Goal: Task Accomplishment & Management: Use online tool/utility

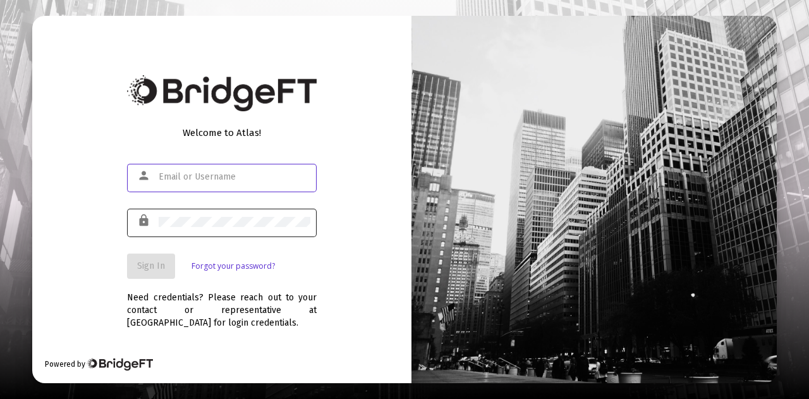
type input "[PERSON_NAME][EMAIL_ADDRESS][DOMAIN_NAME]"
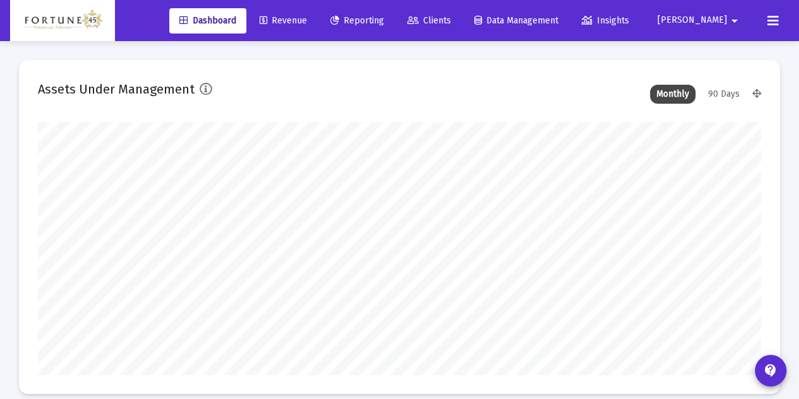
scroll to position [253, 723]
type input "[DATE]"
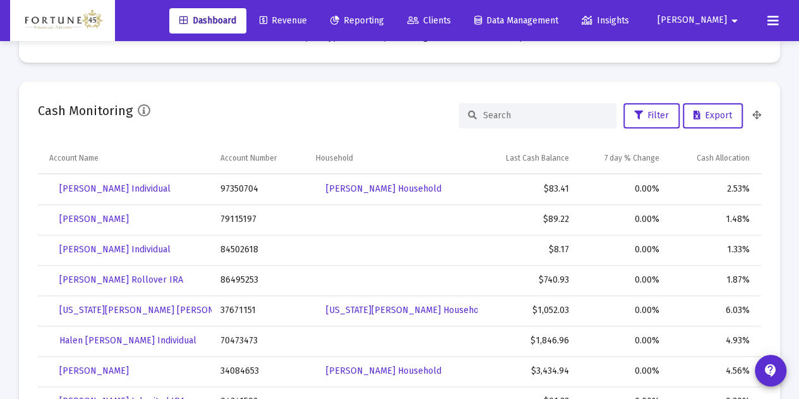
scroll to position [569, 0]
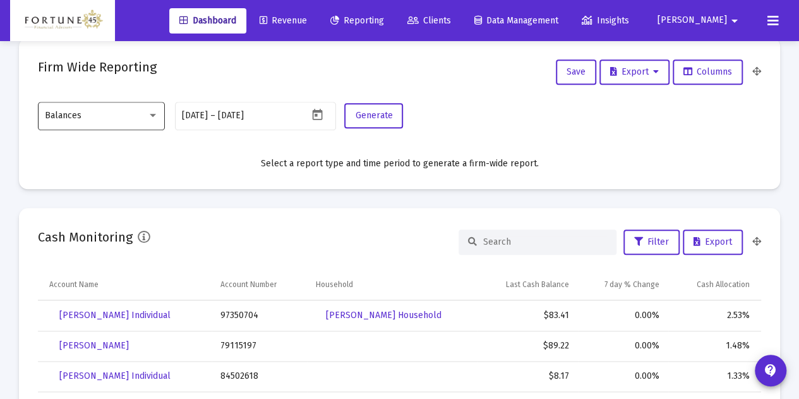
click at [149, 119] on div at bounding box center [152, 115] width 11 height 10
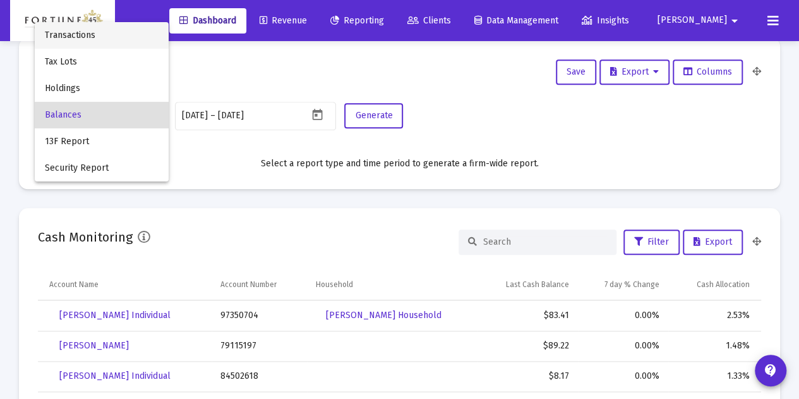
click at [124, 37] on span "Transactions" at bounding box center [102, 35] width 114 height 27
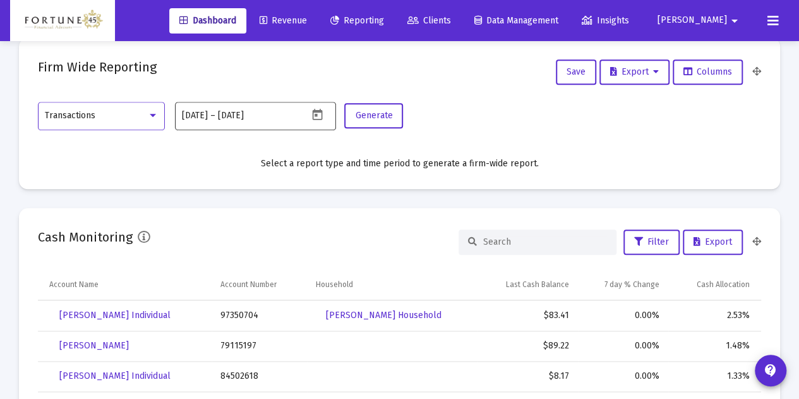
click at [312, 114] on icon "Open calendar" at bounding box center [317, 114] width 13 height 13
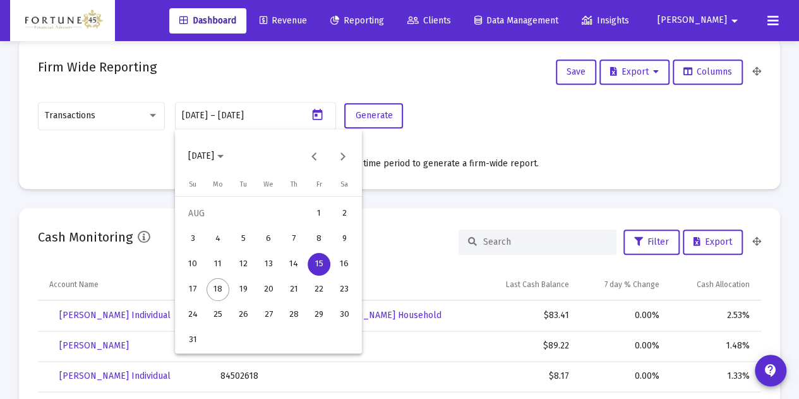
click at [183, 271] on button "10" at bounding box center [192, 263] width 25 height 25
type input "[DATE]"
click at [225, 287] on div "18" at bounding box center [218, 289] width 23 height 23
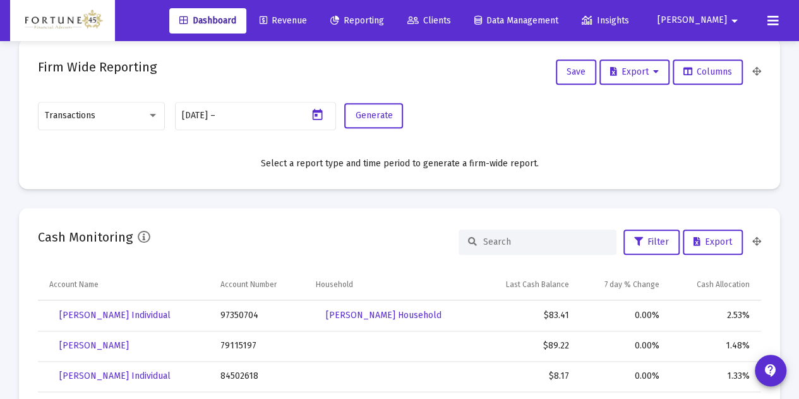
type input "[DATE]"
click at [368, 118] on span "Generate" at bounding box center [373, 115] width 37 height 11
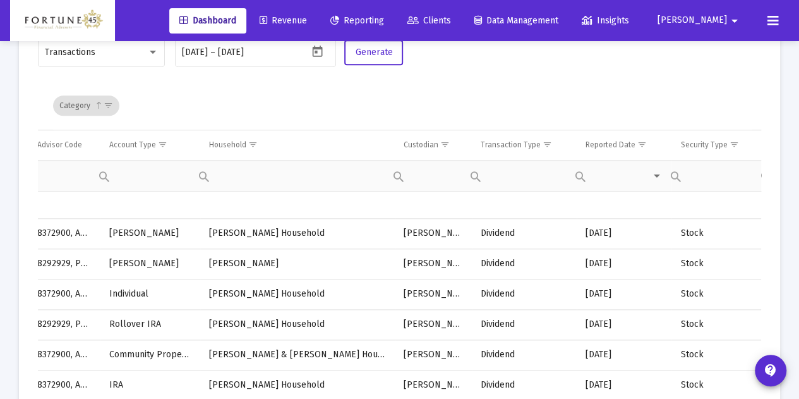
scroll to position [0, 315]
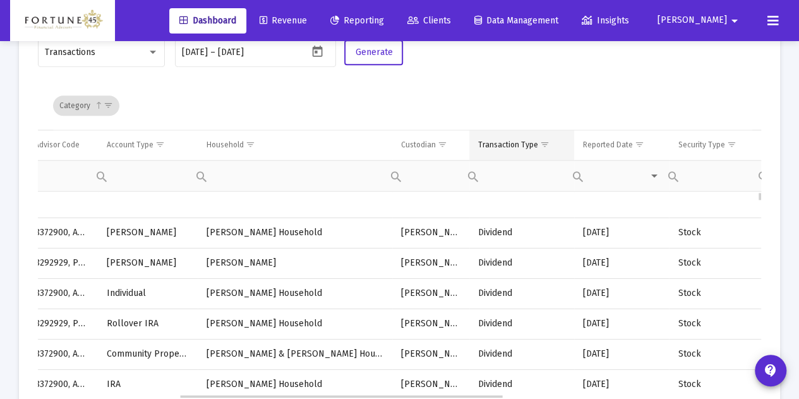
click at [540, 140] on span "Show filter options for column 'Transaction Type'" at bounding box center [544, 144] width 9 height 9
click at [540, 143] on span "Show filter options for column 'Transaction Type'" at bounding box center [544, 144] width 9 height 9
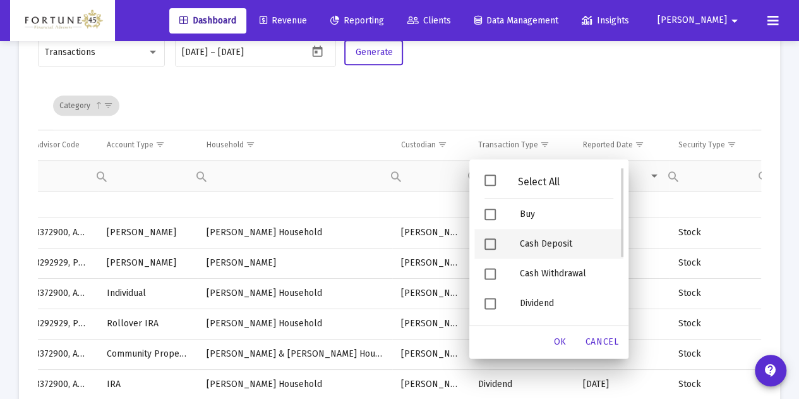
click at [530, 236] on div "Cash Deposit" at bounding box center [567, 244] width 114 height 30
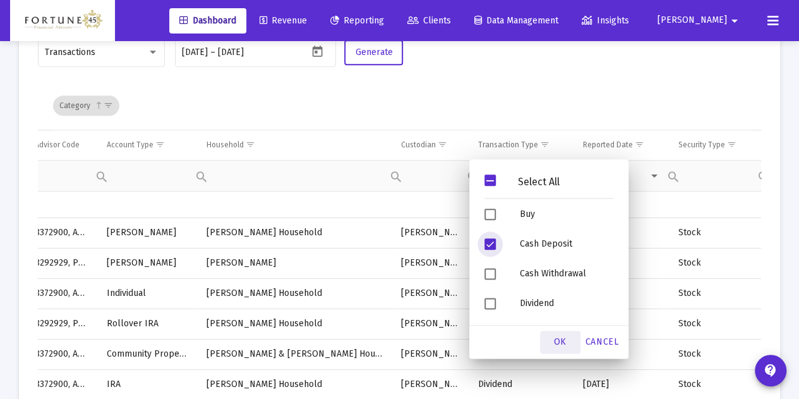
click at [560, 346] on span "OK" at bounding box center [560, 341] width 13 height 11
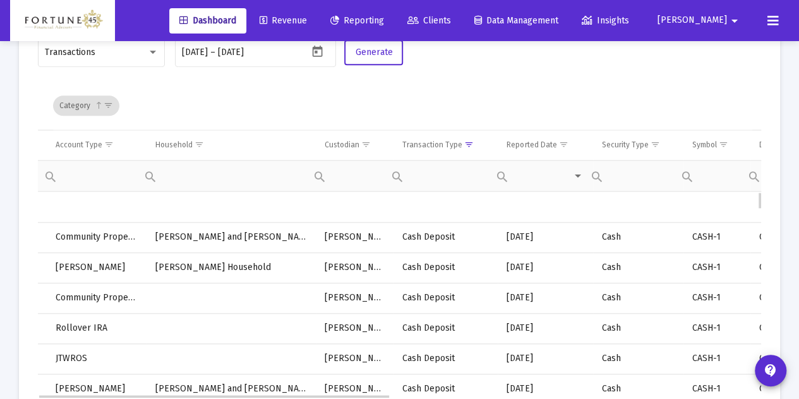
scroll to position [0, 0]
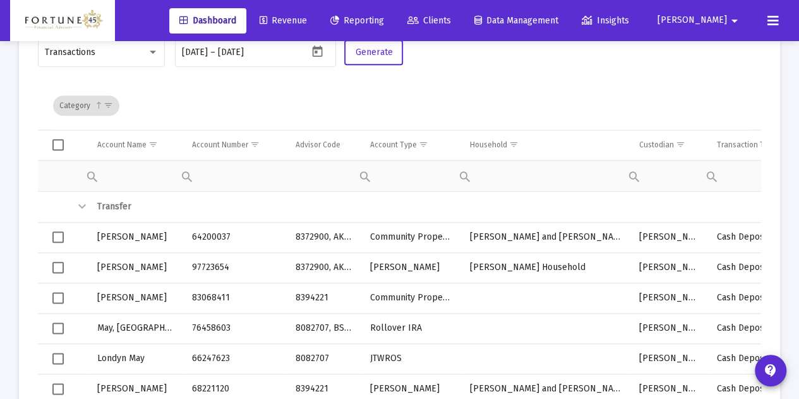
click at [56, 143] on span "Select all" at bounding box center [57, 144] width 11 height 11
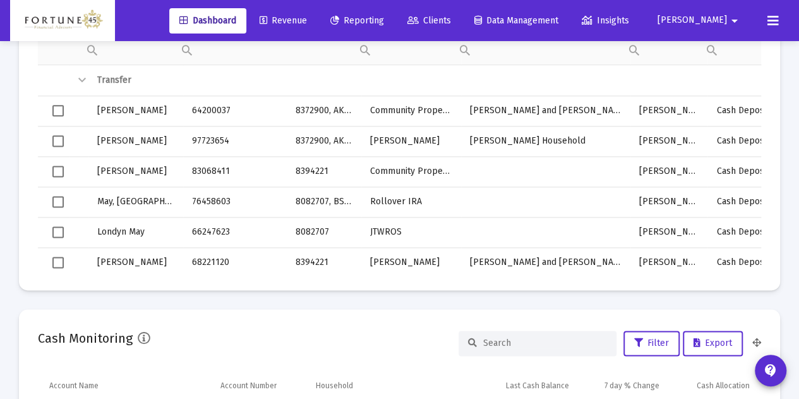
scroll to position [632, 0]
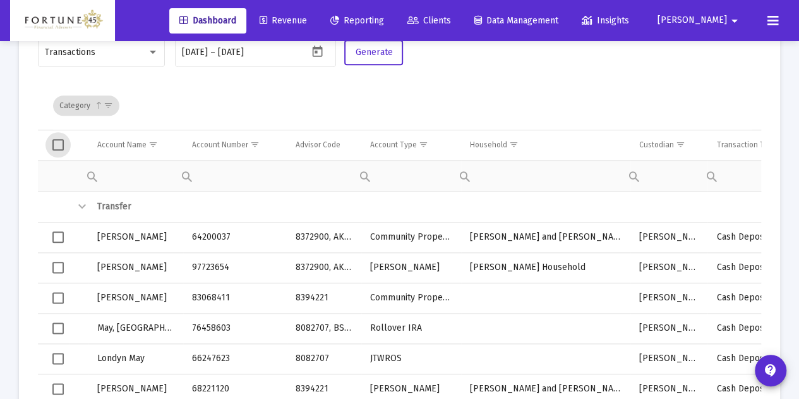
click at [57, 145] on span "Select all" at bounding box center [57, 144] width 11 height 11
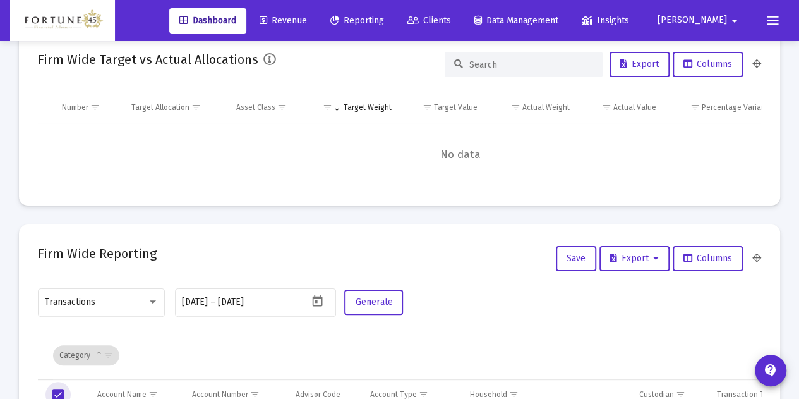
scroll to position [379, 0]
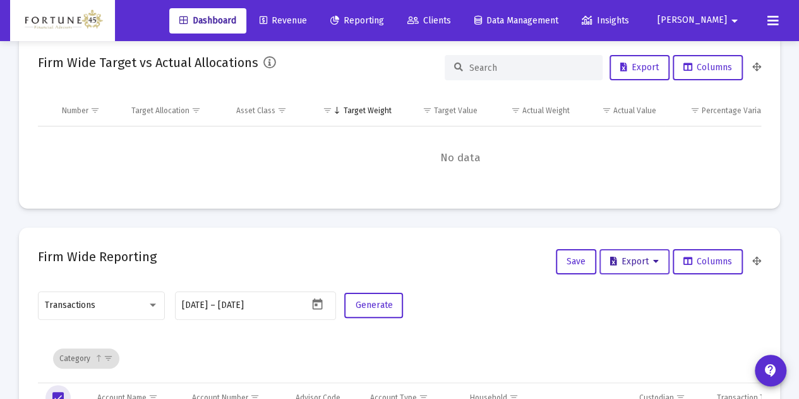
click at [653, 262] on icon at bounding box center [656, 261] width 6 height 9
click at [653, 294] on button "Export All Rows" at bounding box center [638, 294] width 86 height 30
